Goal: Task Accomplishment & Management: Manage account settings

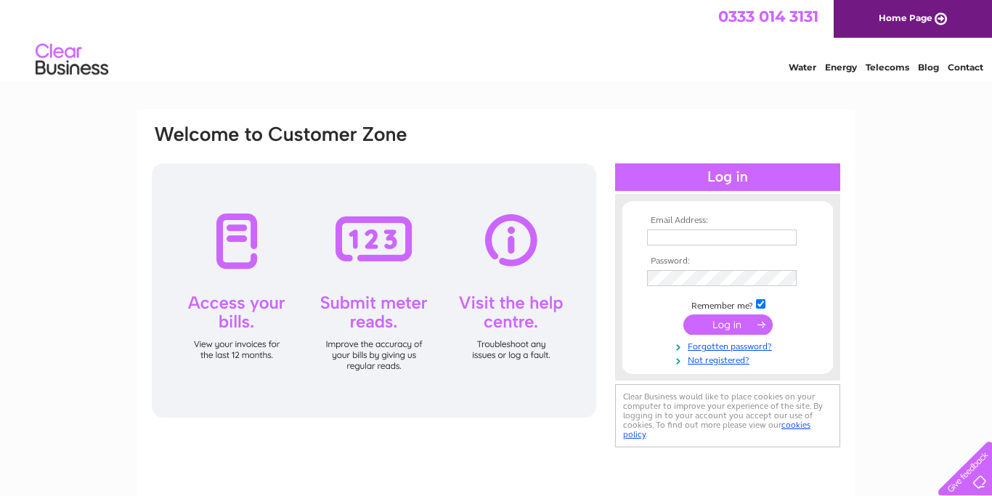
type input "samlazenbytanique1@outlook.com"
click at [723, 326] on input "submit" at bounding box center [728, 325] width 89 height 20
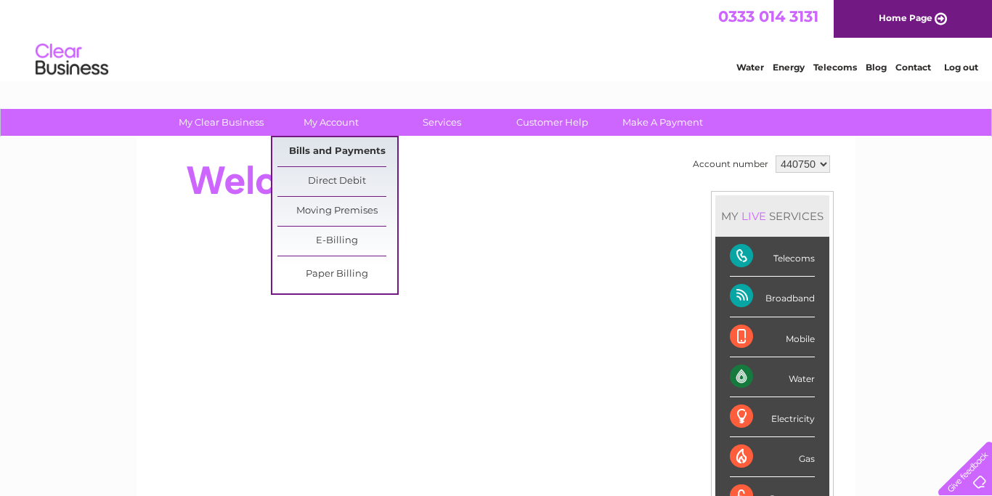
click at [329, 148] on link "Bills and Payments" at bounding box center [338, 151] width 120 height 29
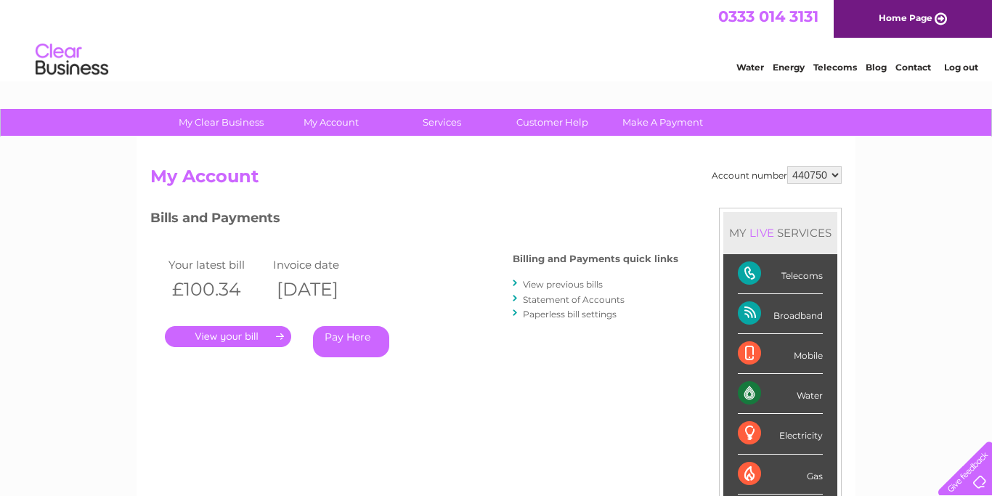
click at [257, 338] on link "." at bounding box center [228, 336] width 126 height 21
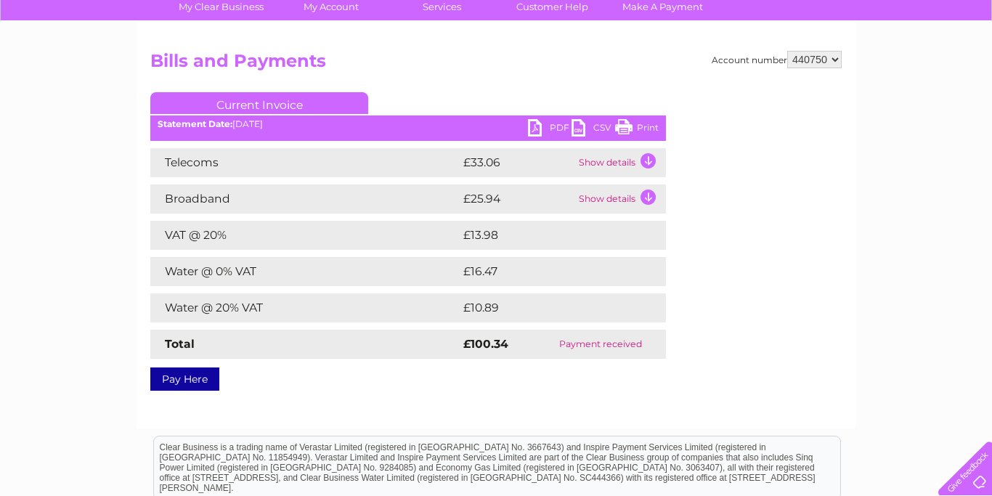
scroll to position [118, 0]
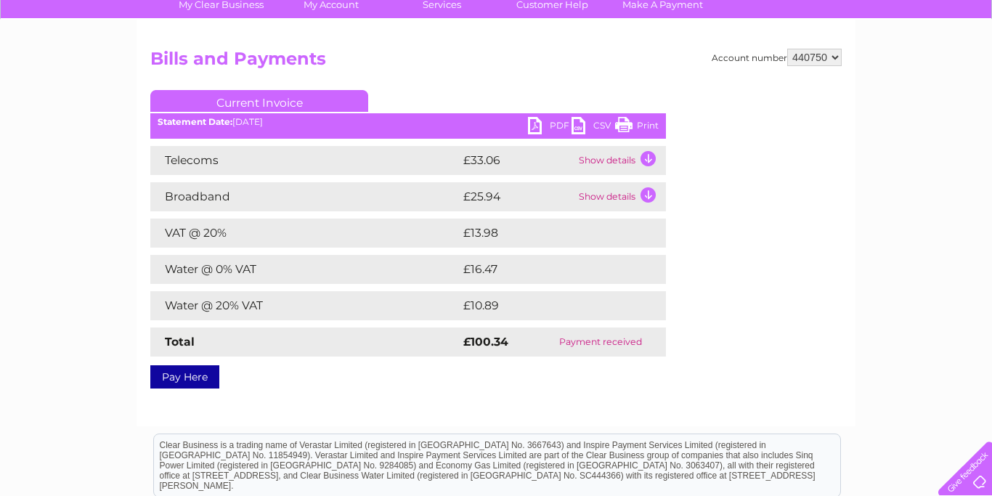
click at [647, 158] on td "Show details" at bounding box center [620, 160] width 91 height 29
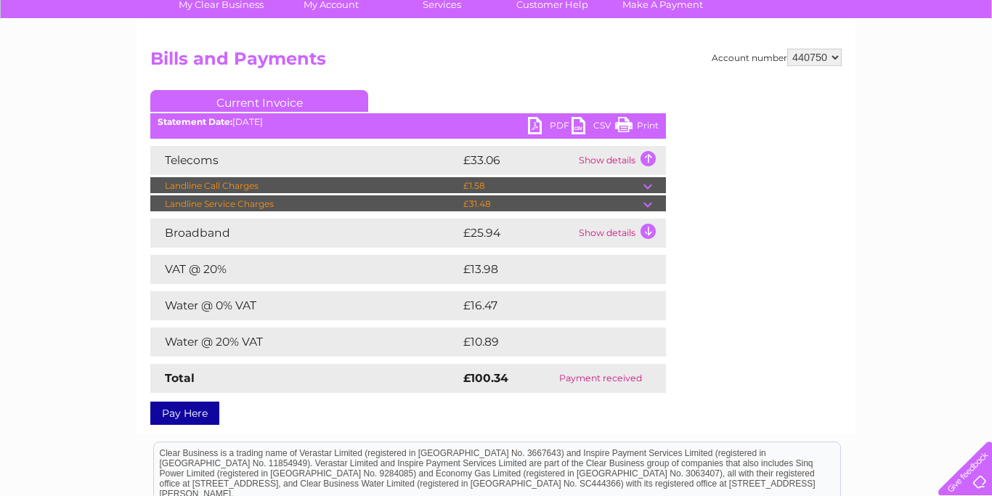
click at [550, 127] on link "PDF" at bounding box center [550, 127] width 44 height 21
